Goal: Information Seeking & Learning: Learn about a topic

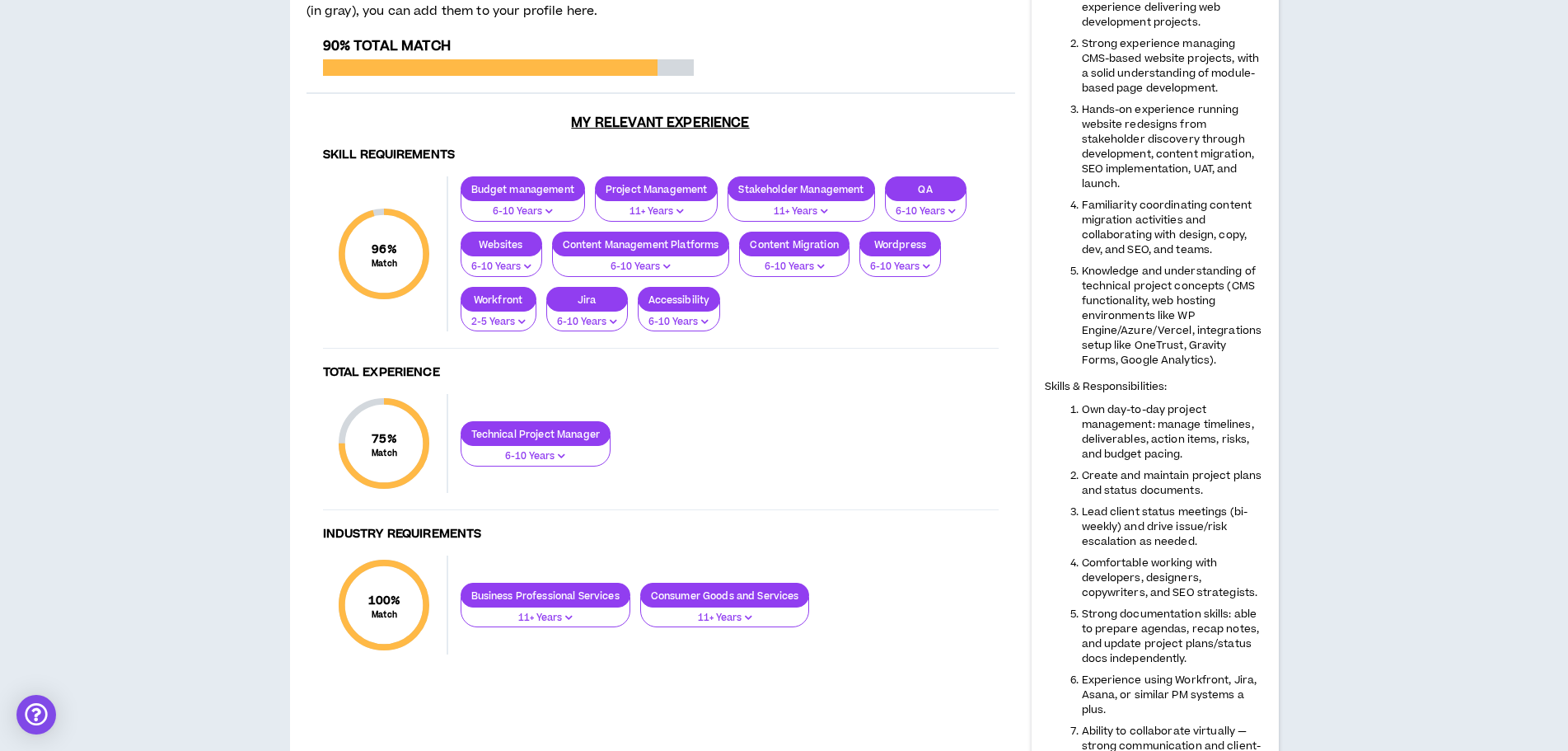
scroll to position [577, 0]
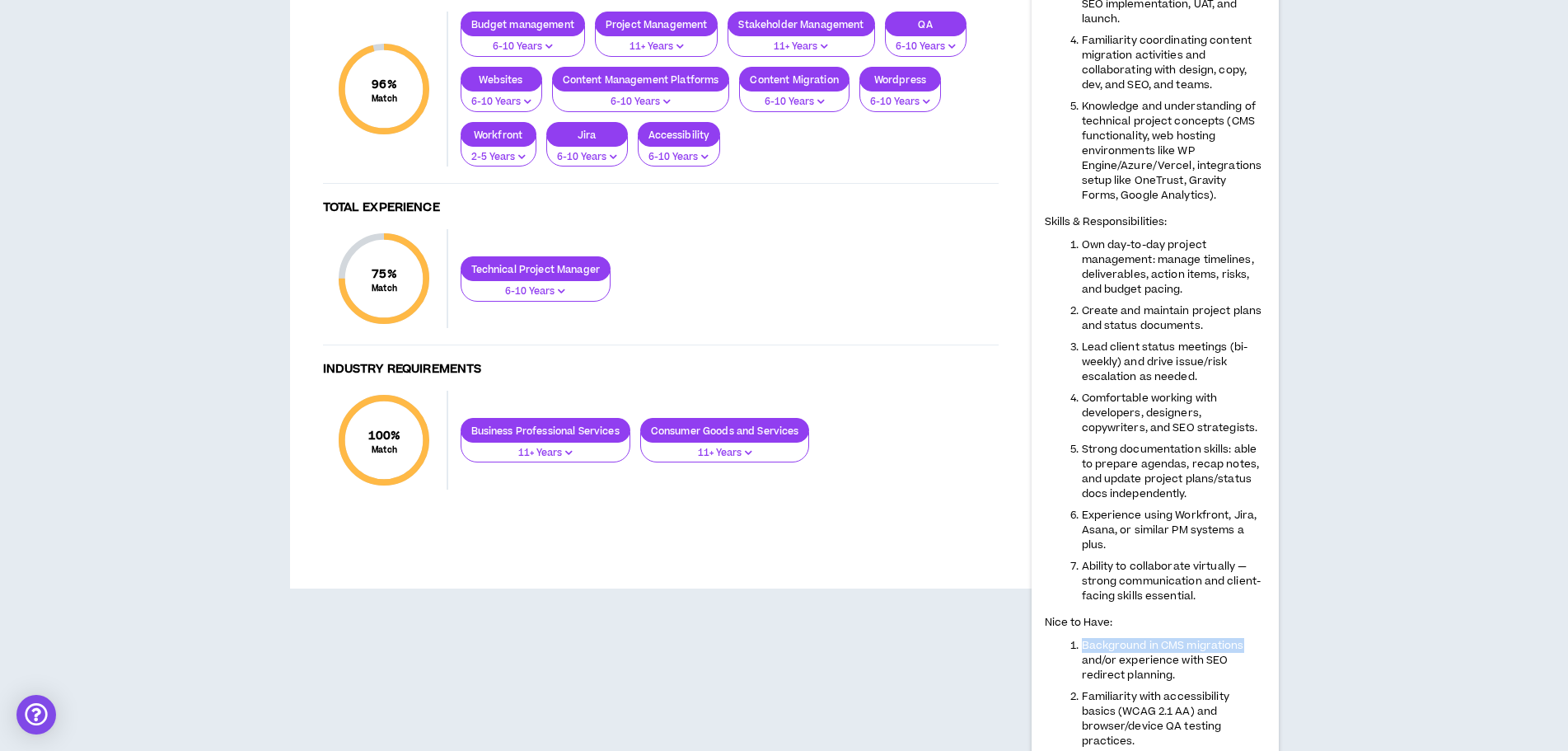
drag, startPoint x: 1082, startPoint y: 632, endPoint x: 1259, endPoint y: 630, distance: 177.0
click at [1259, 638] on li "Background in CMS migrations and/or experience with SEO redirect planning." at bounding box center [1174, 660] width 184 height 45
copy span "Background in CMS migrations"
click at [1148, 638] on span "Background in CMS migrations and/or experience with SEO redirect planning." at bounding box center [1164, 660] width 163 height 45
drag, startPoint x: 1157, startPoint y: 629, endPoint x: 1070, endPoint y: 438, distance: 209.9
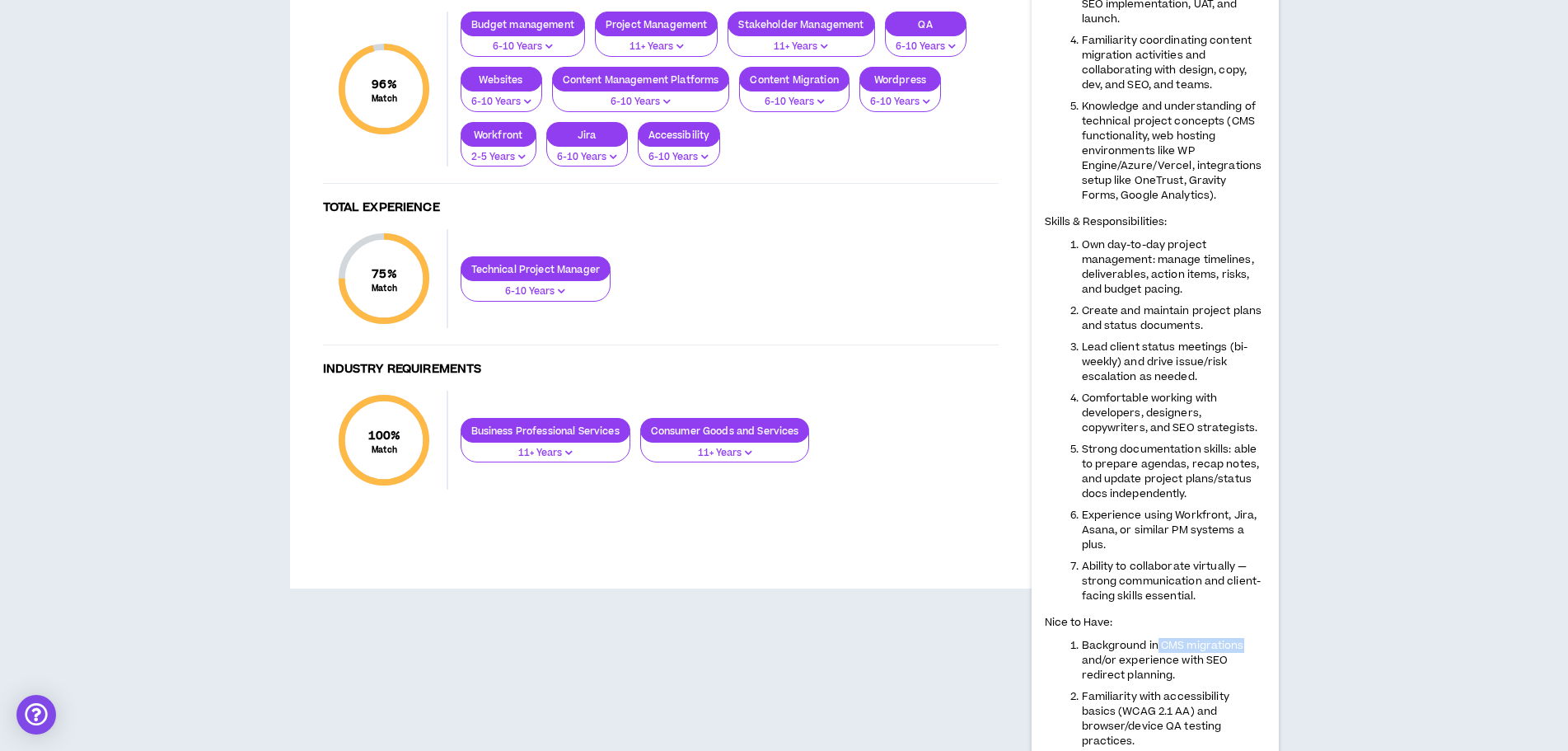
click at [1245, 638] on li "Background in CMS migrations and/or experience with SEO redirect planning." at bounding box center [1174, 660] width 184 height 45
copy span "CMS migrations"
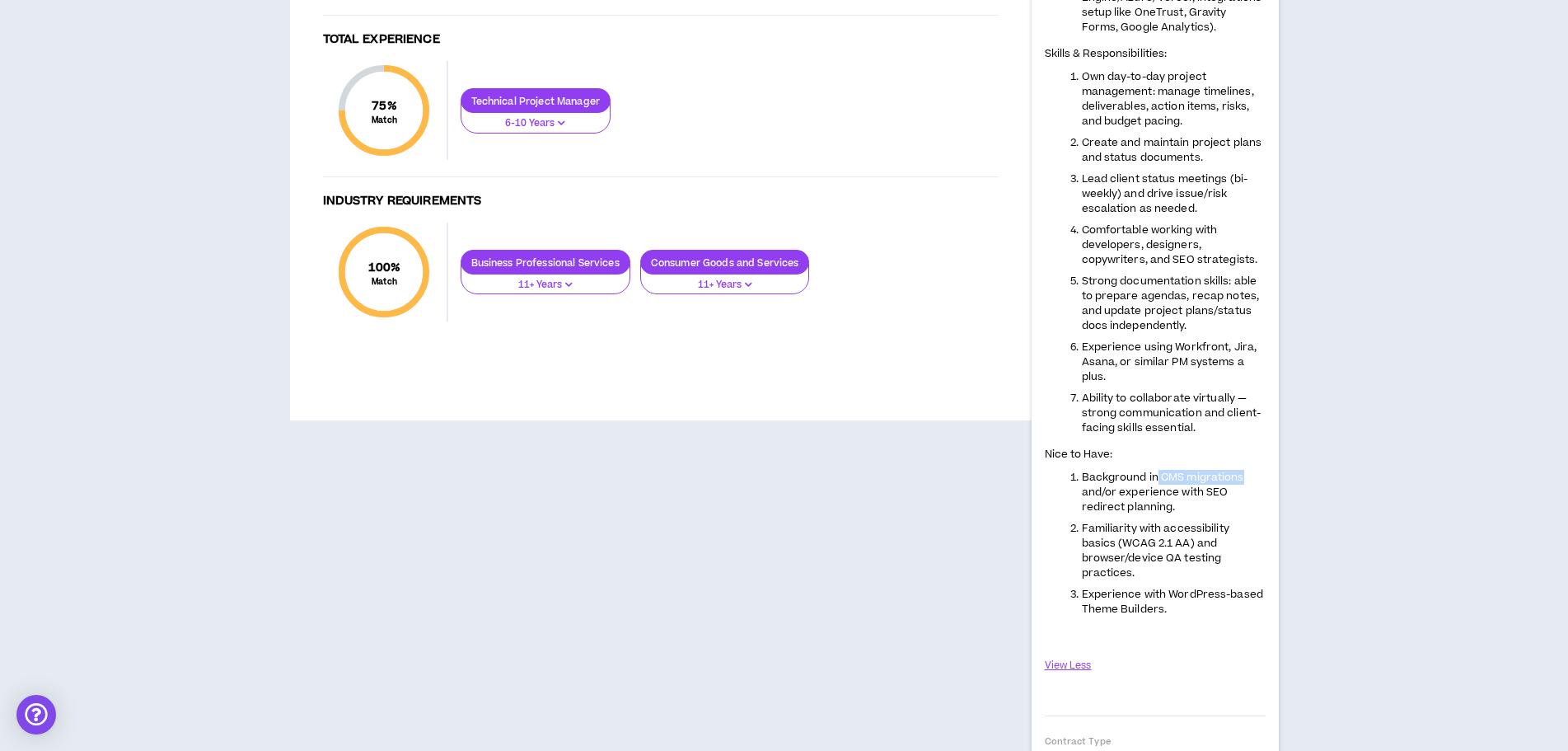
scroll to position [825, 0]
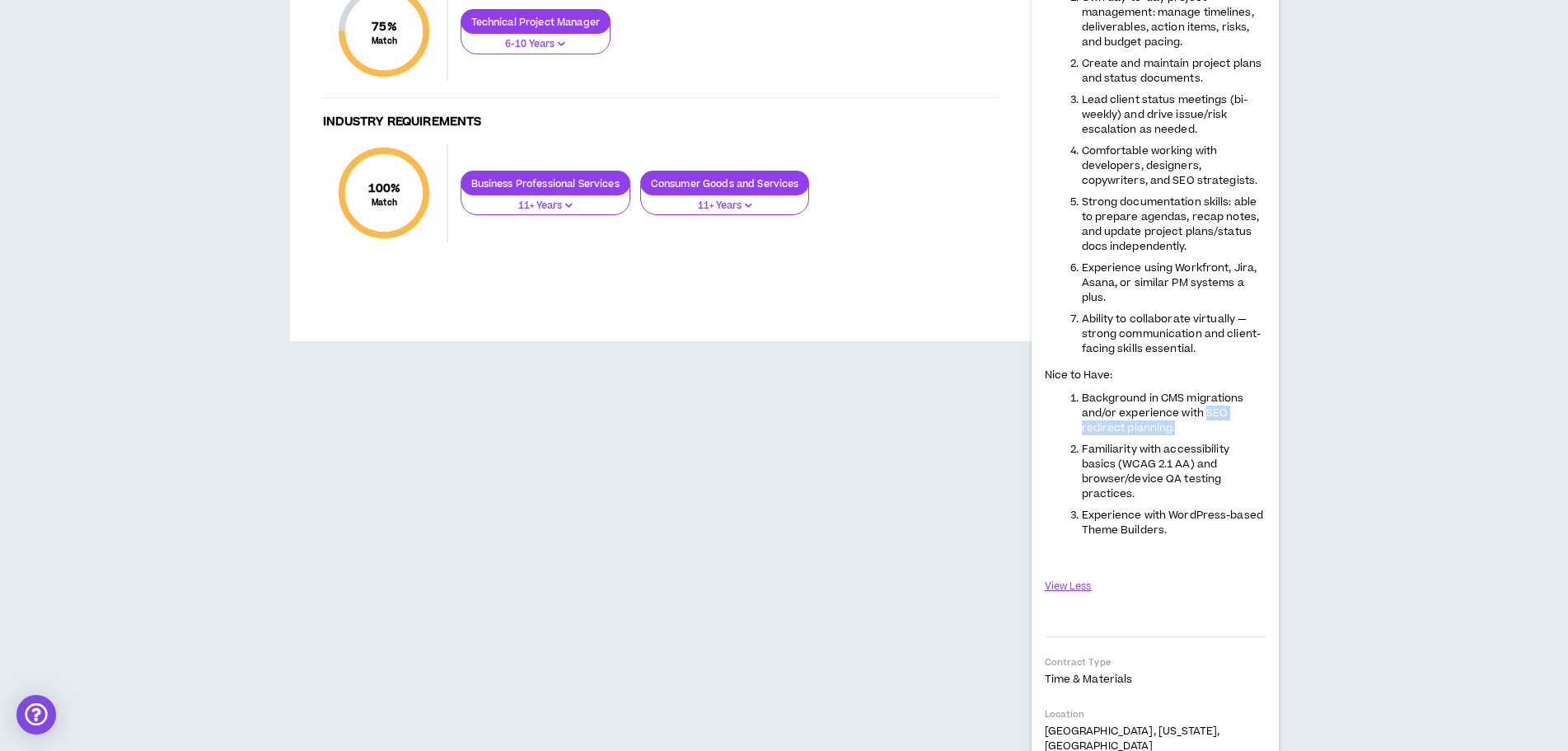
drag, startPoint x: 1204, startPoint y: 398, endPoint x: 1173, endPoint y: 409, distance: 32.9
click at [1173, 409] on span "Background in CMS migrations and/or experience with SEO redirect planning." at bounding box center [1164, 413] width 163 height 45
copy span "SEO redirect planning."
